Goal: Communication & Community: Answer question/provide support

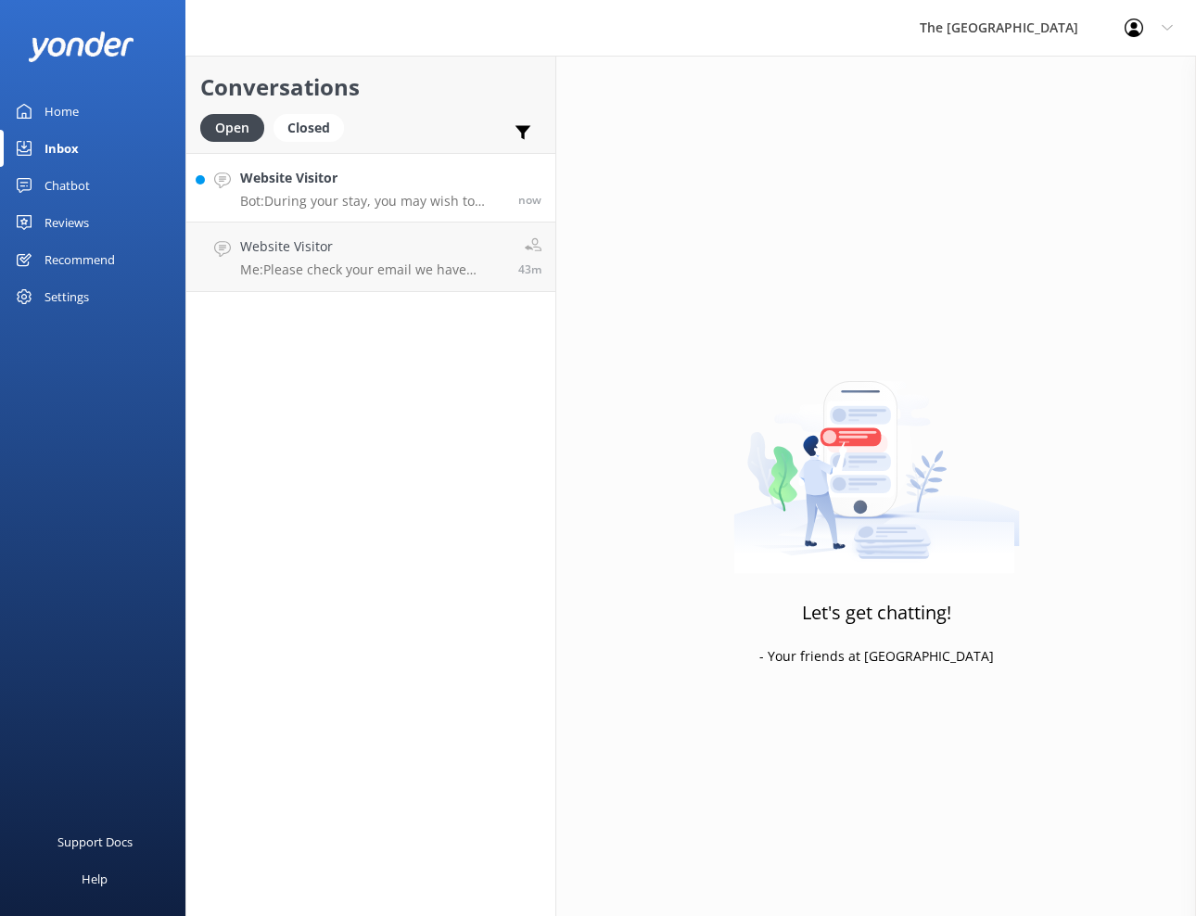
click at [340, 173] on h4 "Website Visitor" at bounding box center [372, 178] width 264 height 20
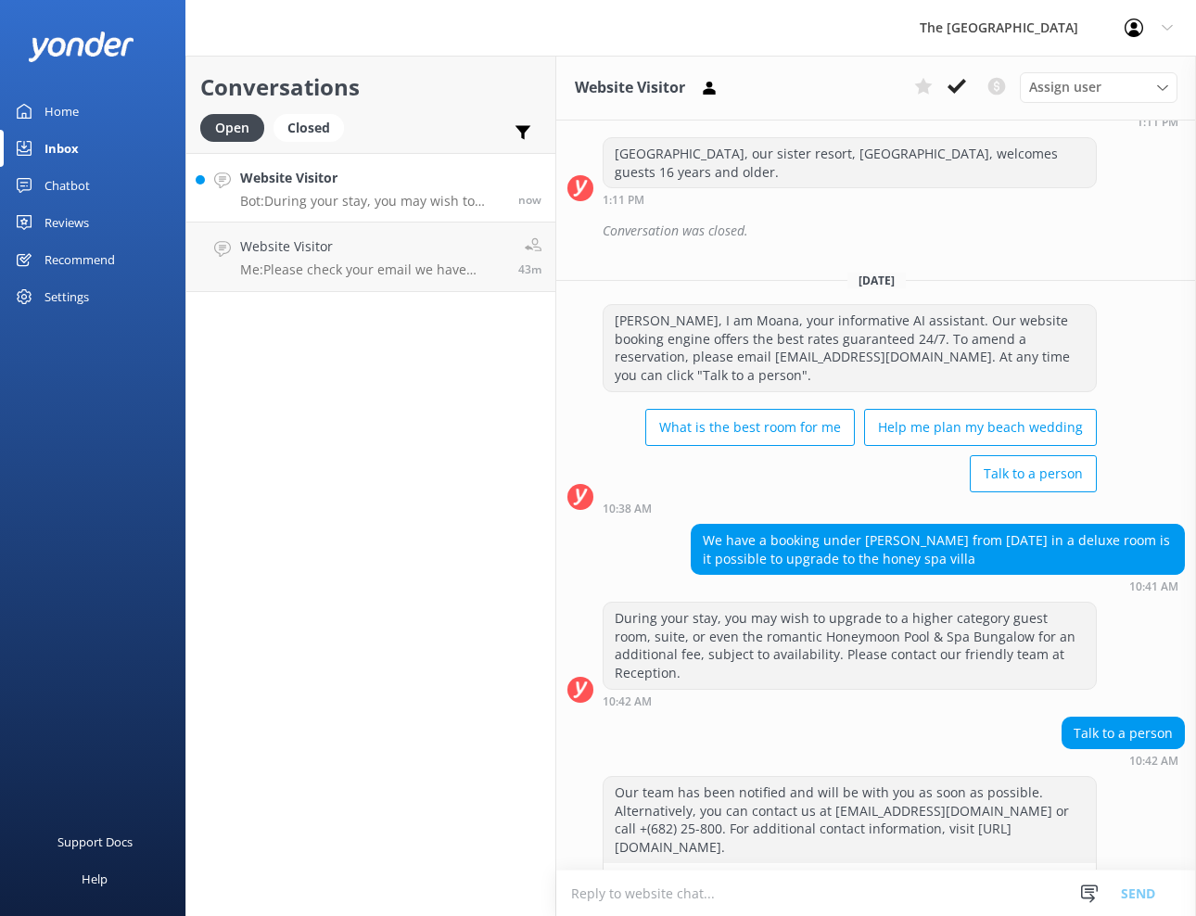
scroll to position [368, 0]
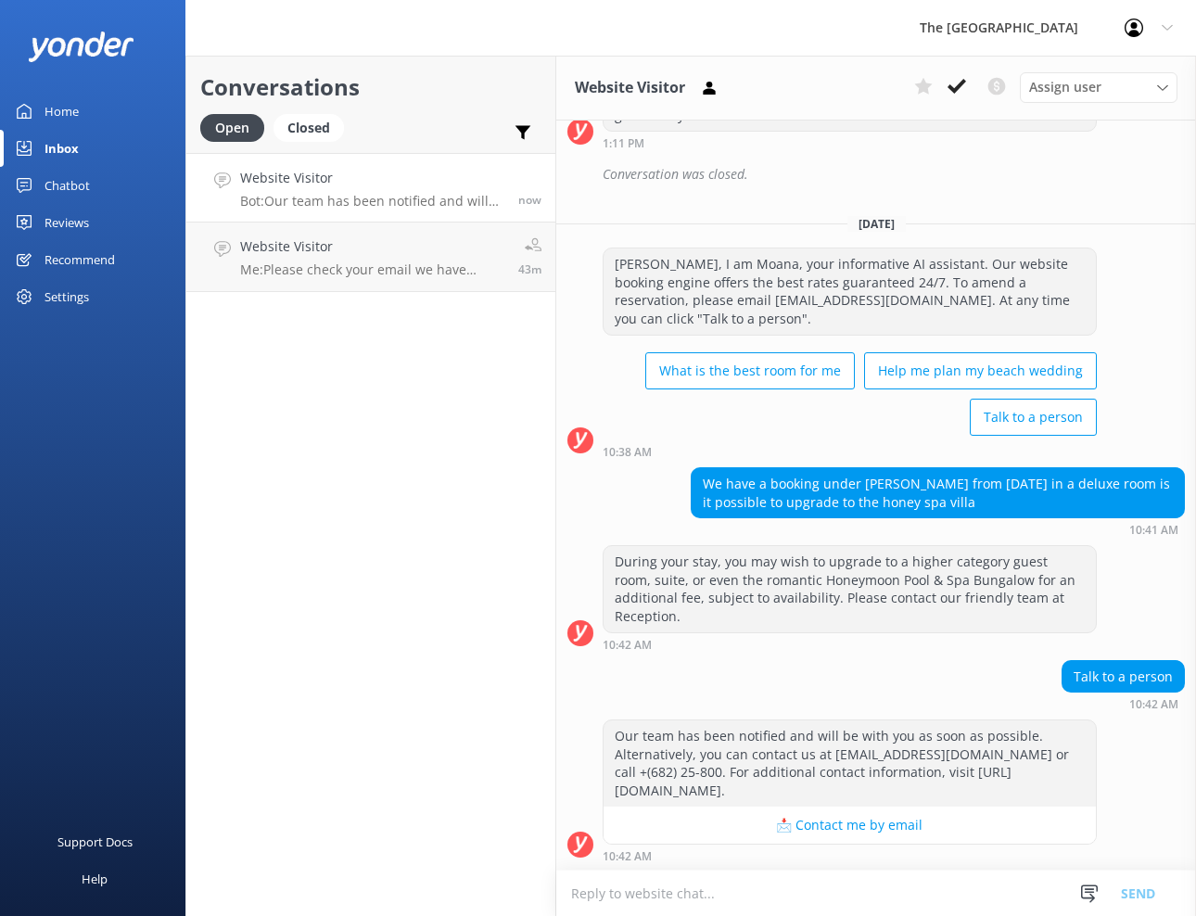
click at [602, 895] on textarea at bounding box center [876, 893] width 640 height 45
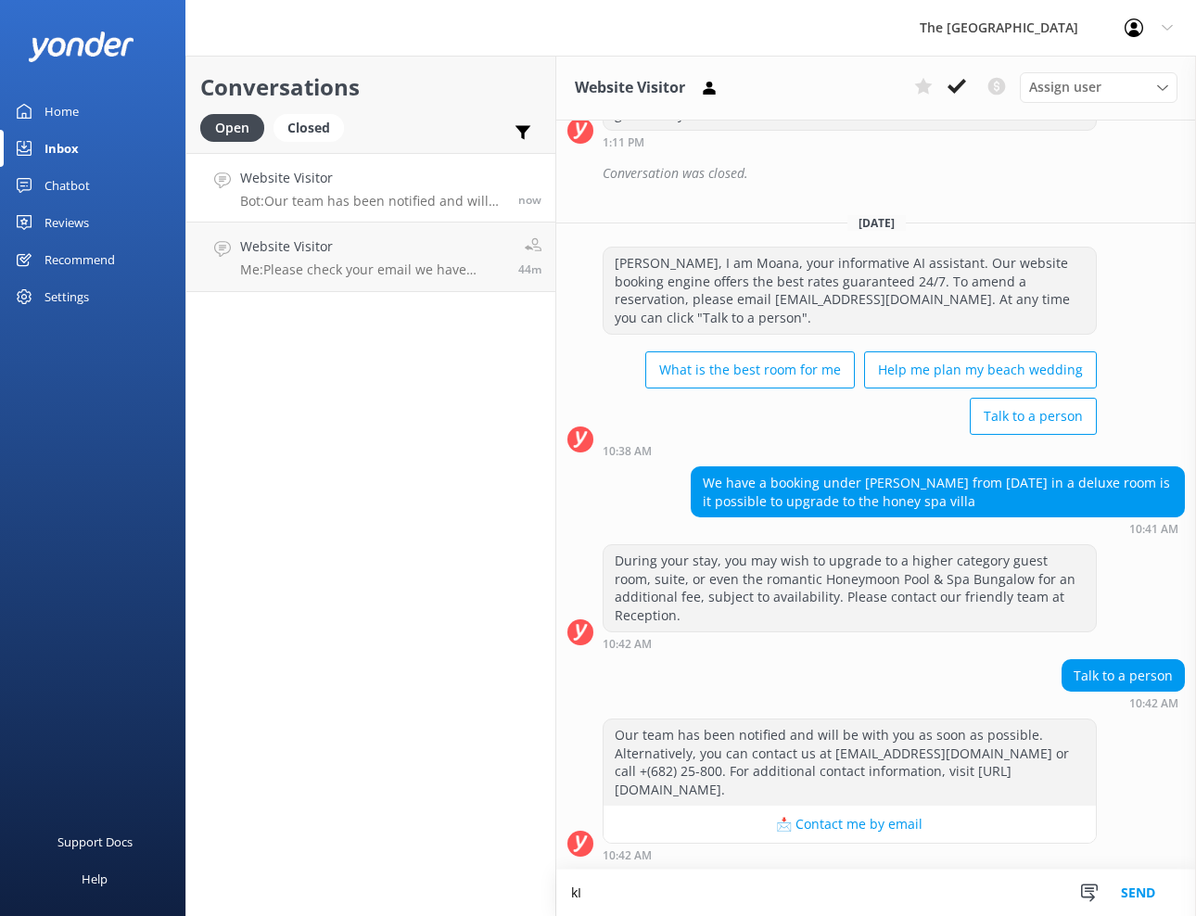
type textarea "k"
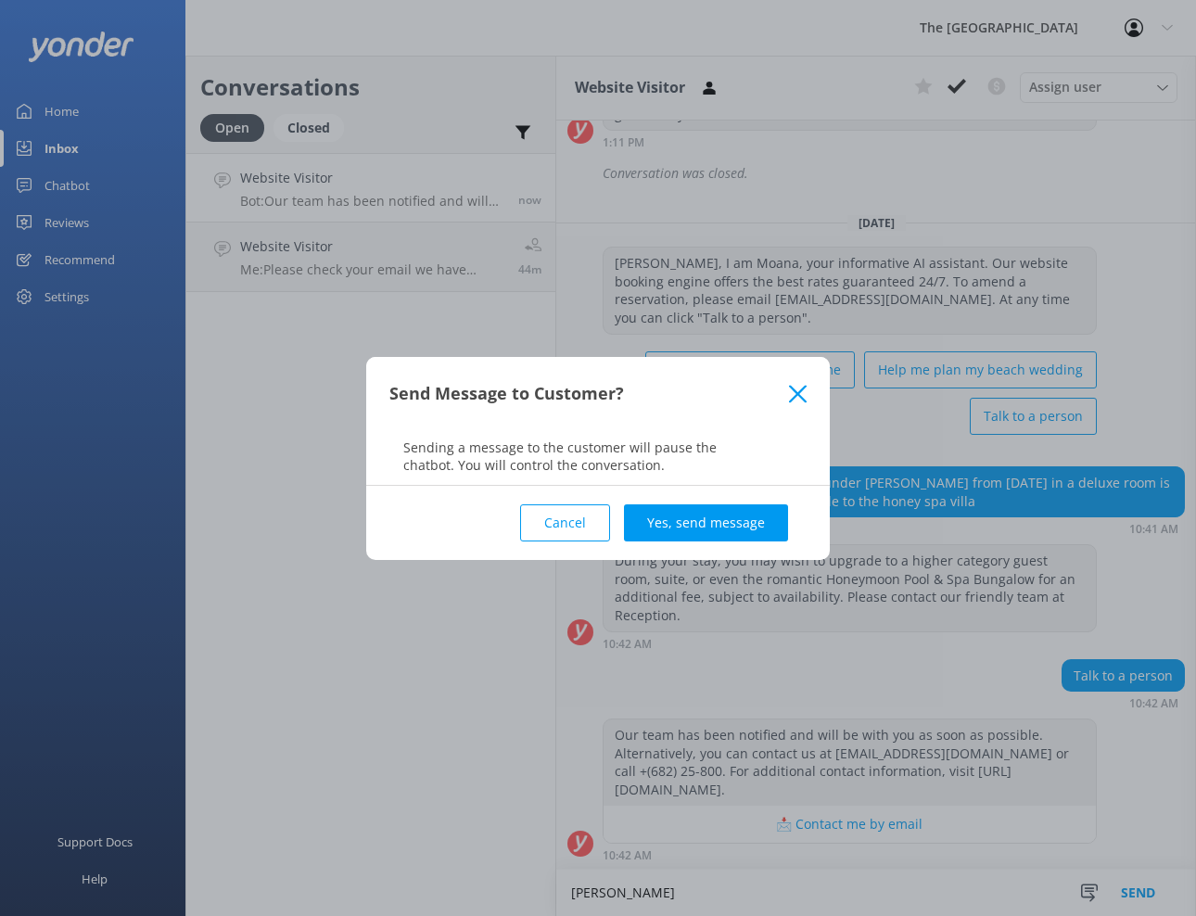
click at [582, 517] on button "Cancel" at bounding box center [565, 522] width 90 height 37
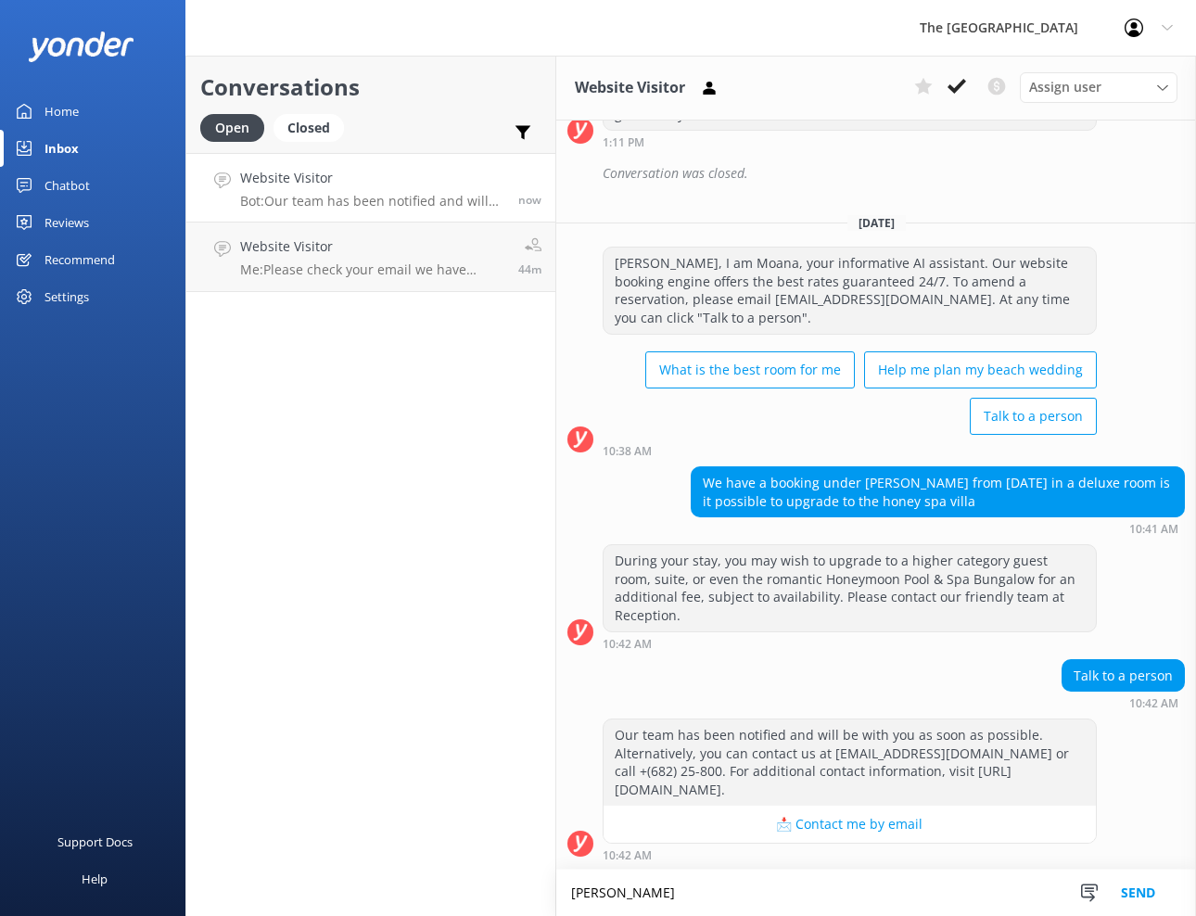
click at [650, 898] on textarea "[PERSON_NAME]" at bounding box center [876, 893] width 640 height 46
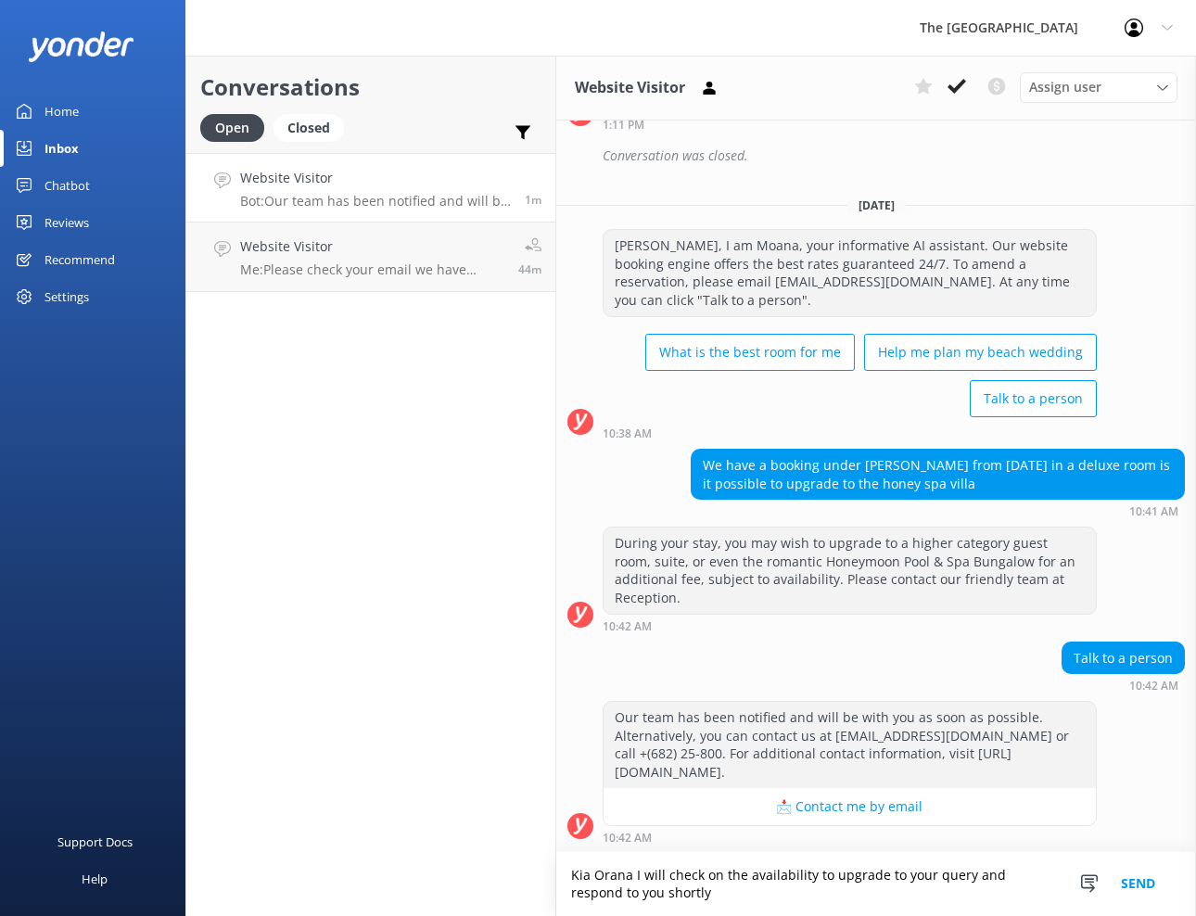
click at [965, 872] on textarea "Kia Orana I will check on the availability to upgrade to your query and respond…" at bounding box center [876, 884] width 640 height 64
type textarea "Kia Orana I will check on the availability to upgrade and respond to you shortly"
click at [1149, 895] on button "Send" at bounding box center [1138, 884] width 70 height 64
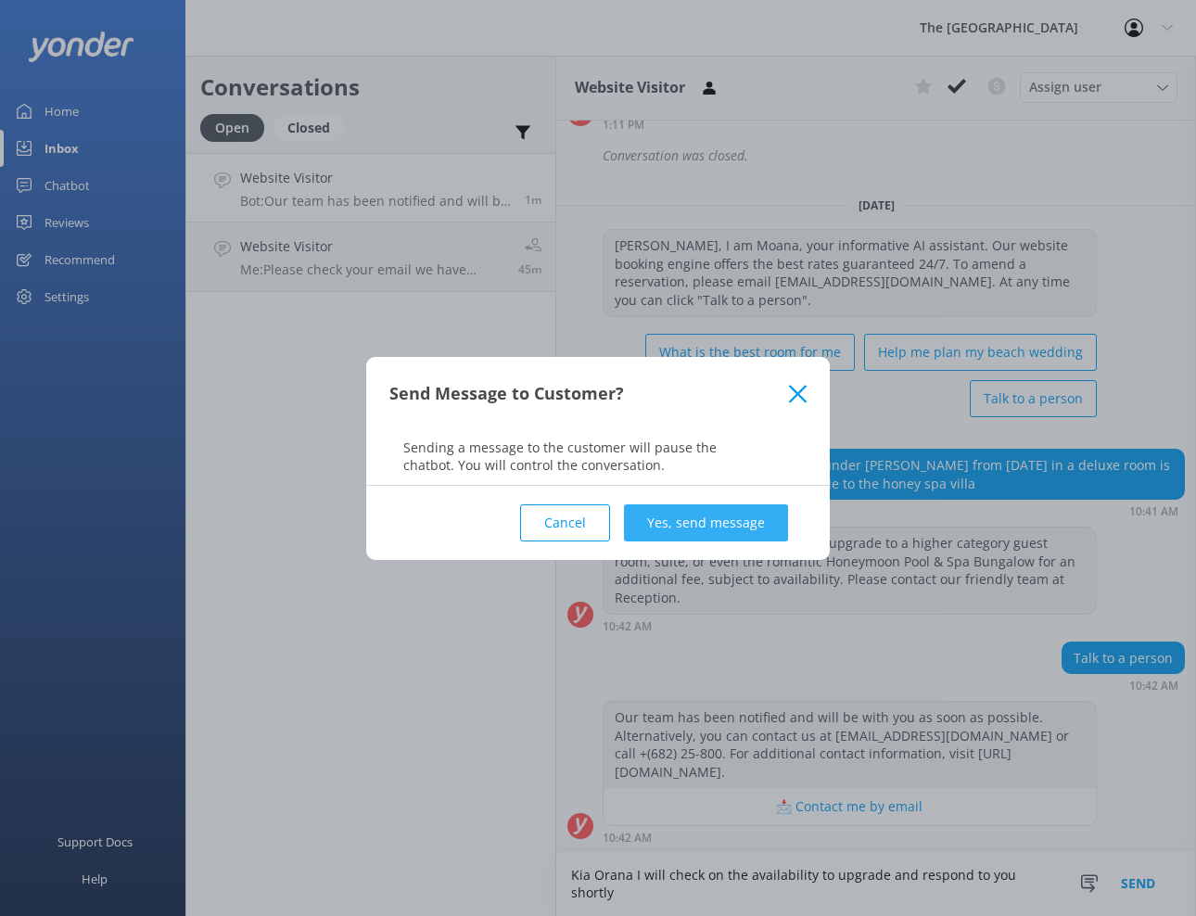
click at [679, 515] on button "Yes, send message" at bounding box center [706, 522] width 164 height 37
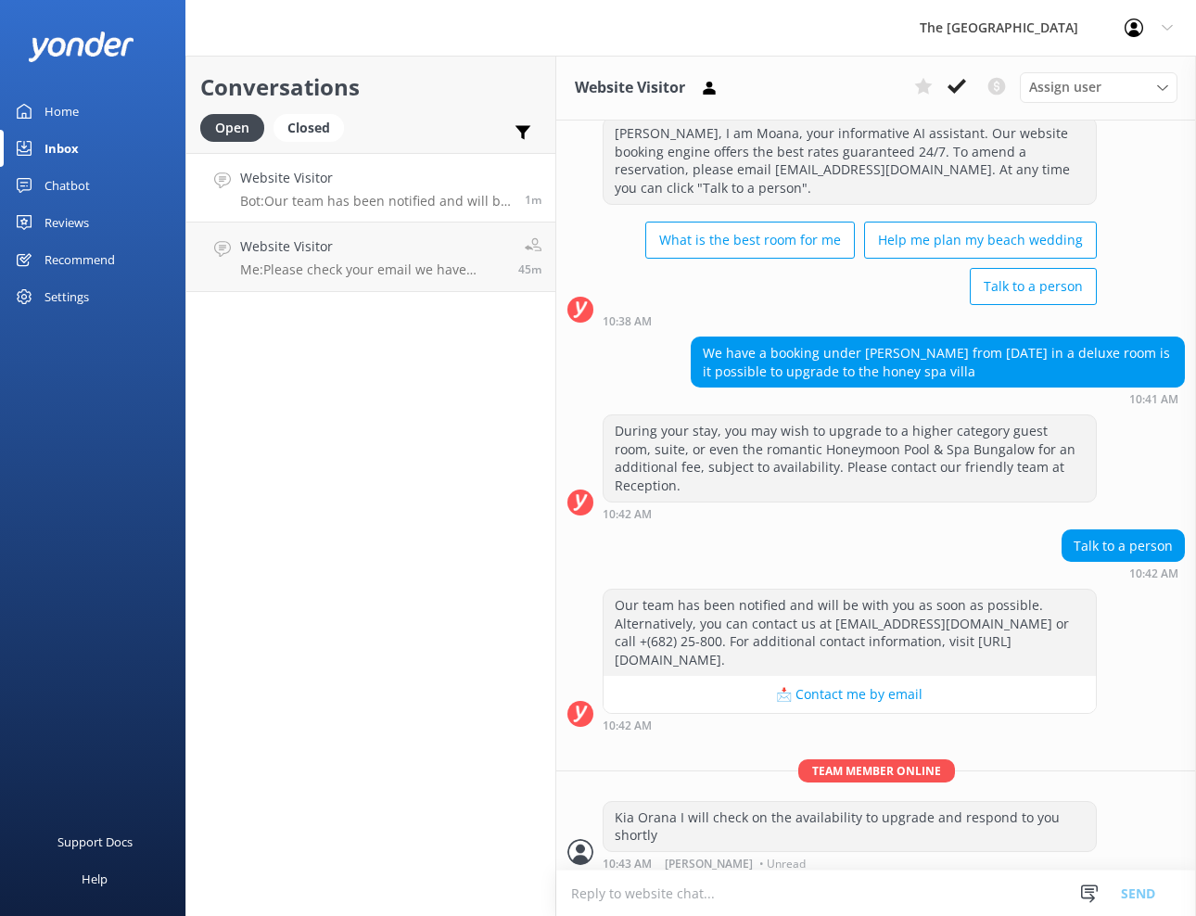
scroll to position [507, 0]
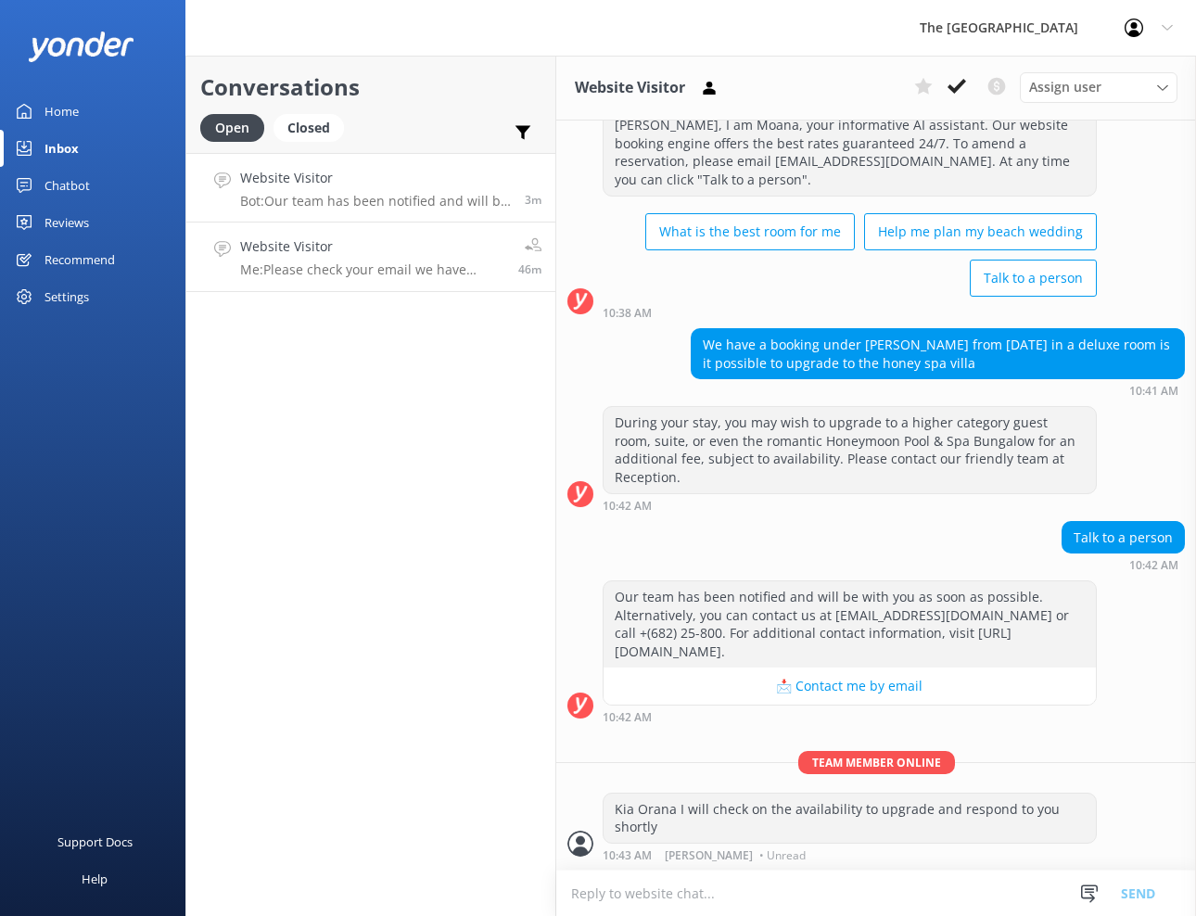
click at [373, 271] on p "Me: Please check your email we have responded to your query" at bounding box center [372, 269] width 264 height 17
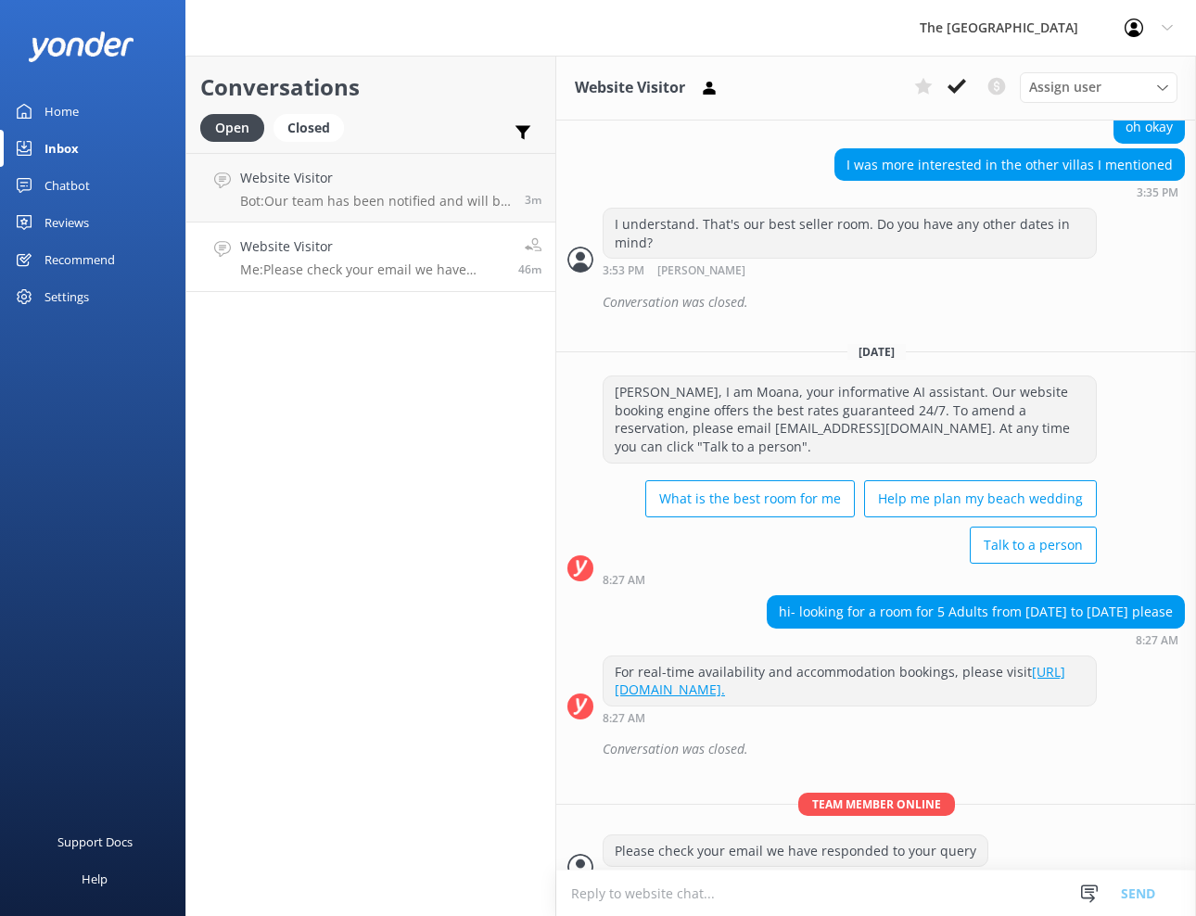
scroll to position [2065, 0]
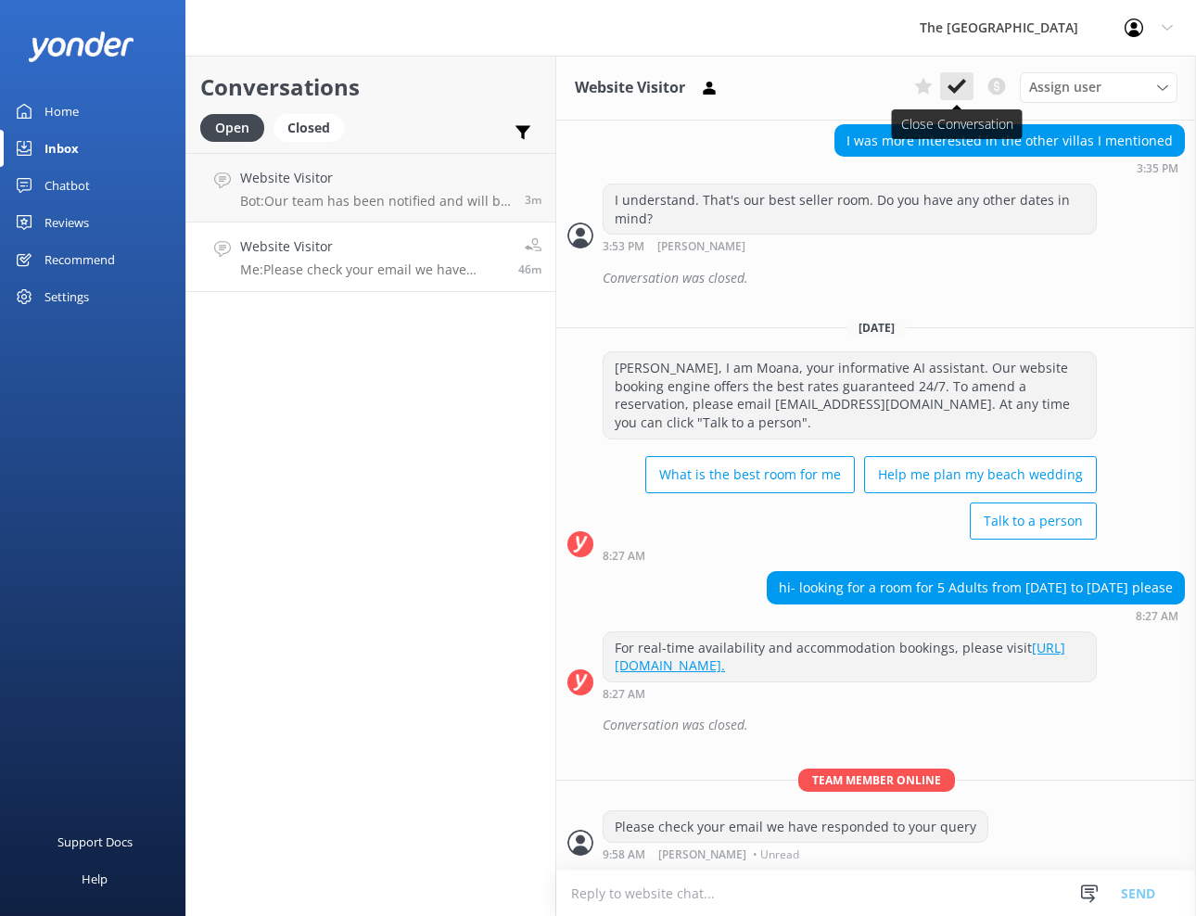
click at [955, 89] on use at bounding box center [957, 86] width 19 height 15
